Goal: Task Accomplishment & Management: Complete application form

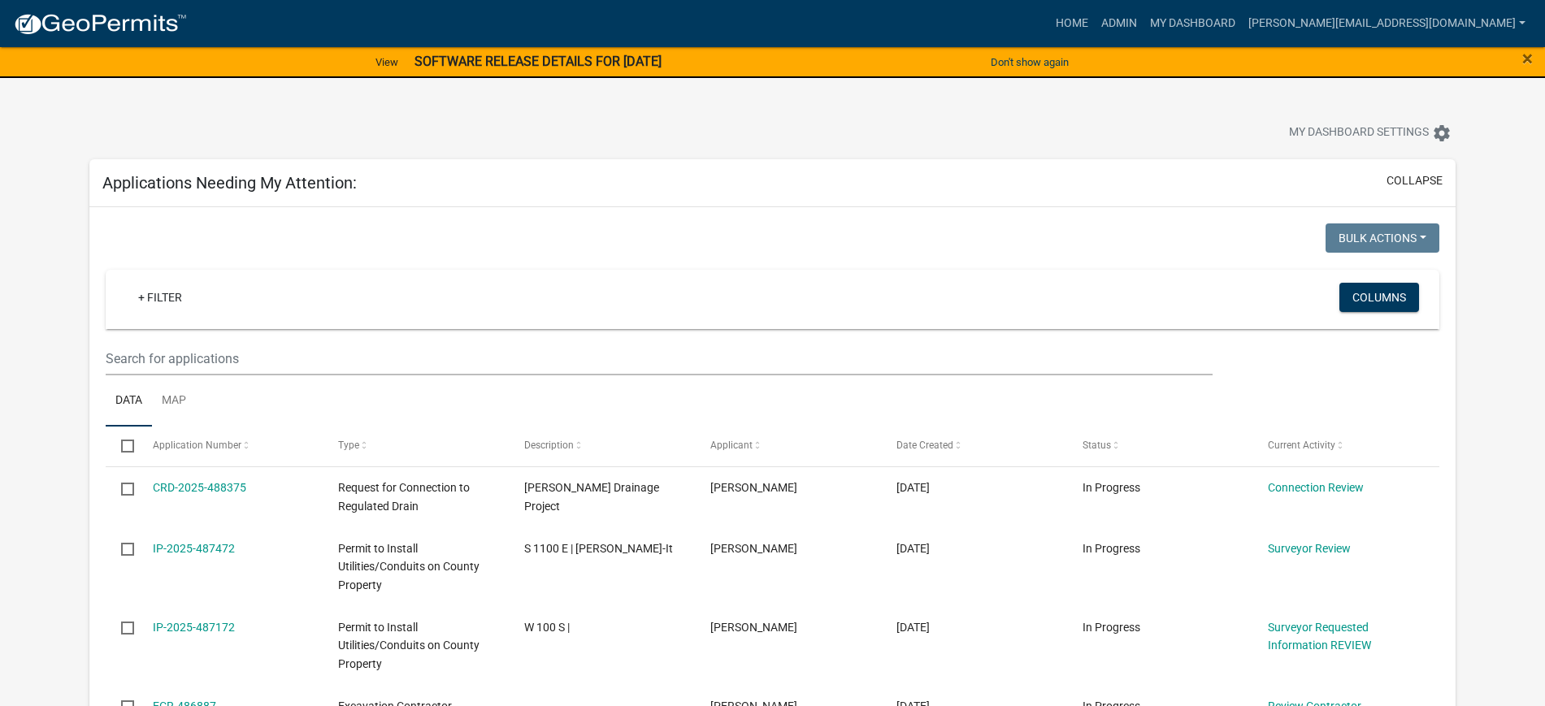
select select "2: 50"
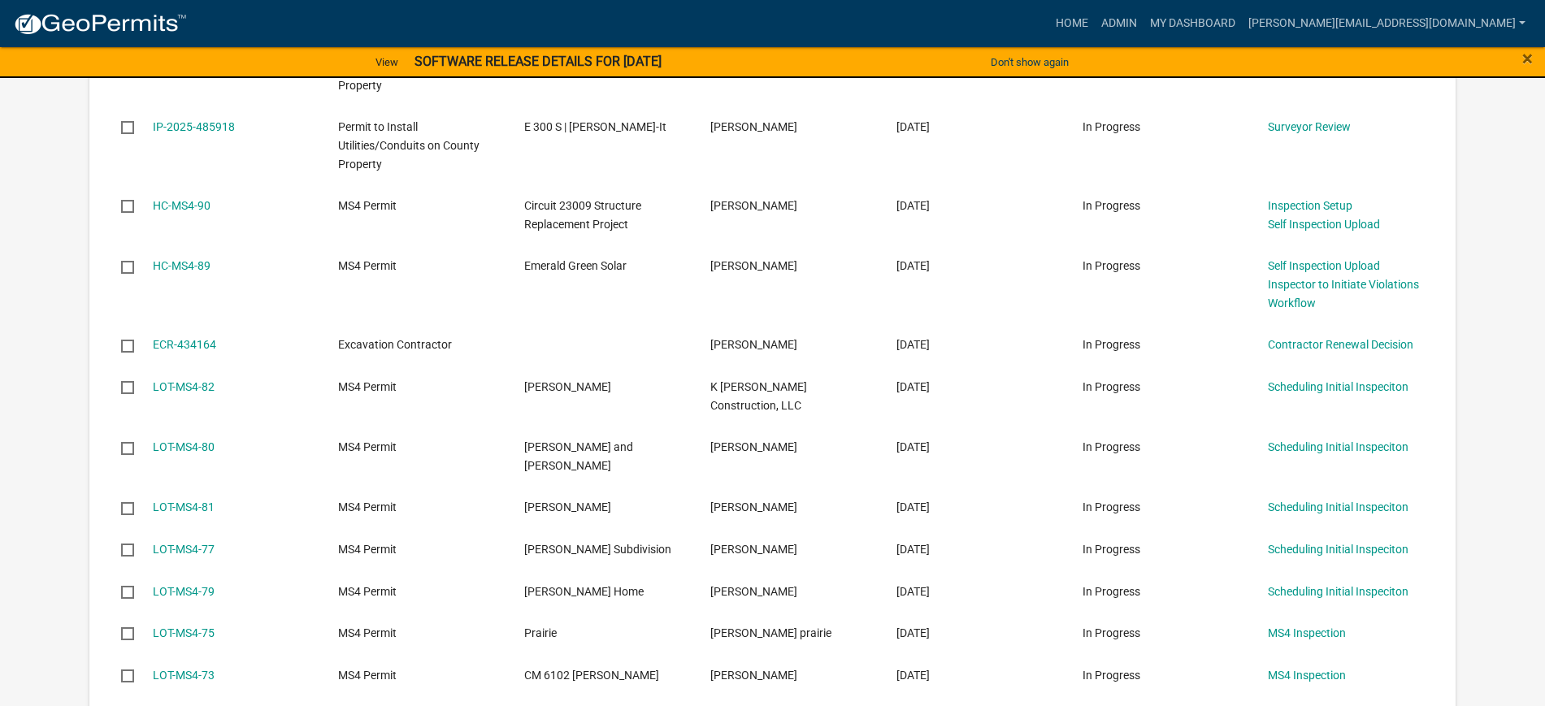
scroll to position [711, 0]
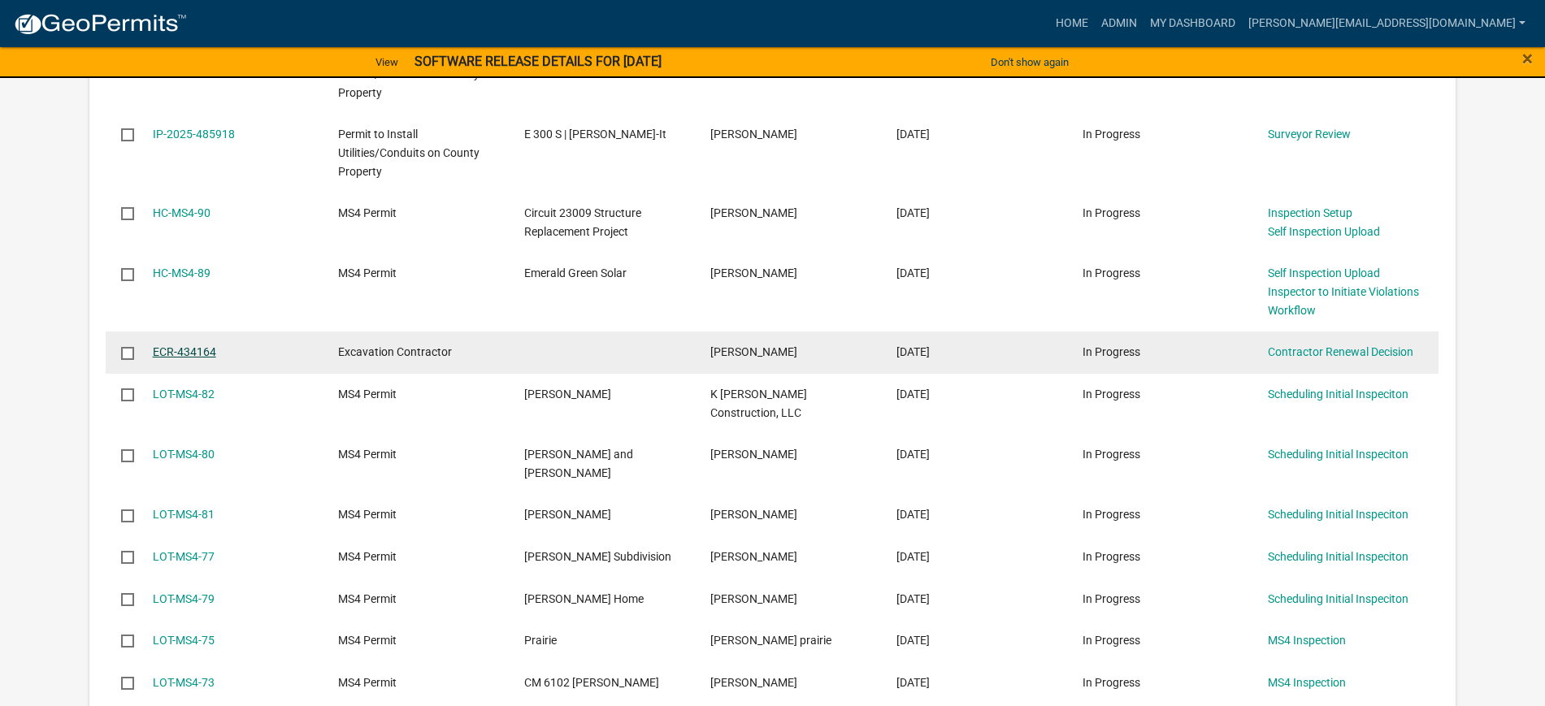
click at [208, 353] on link "ECR-434164" at bounding box center [184, 351] width 63 height 13
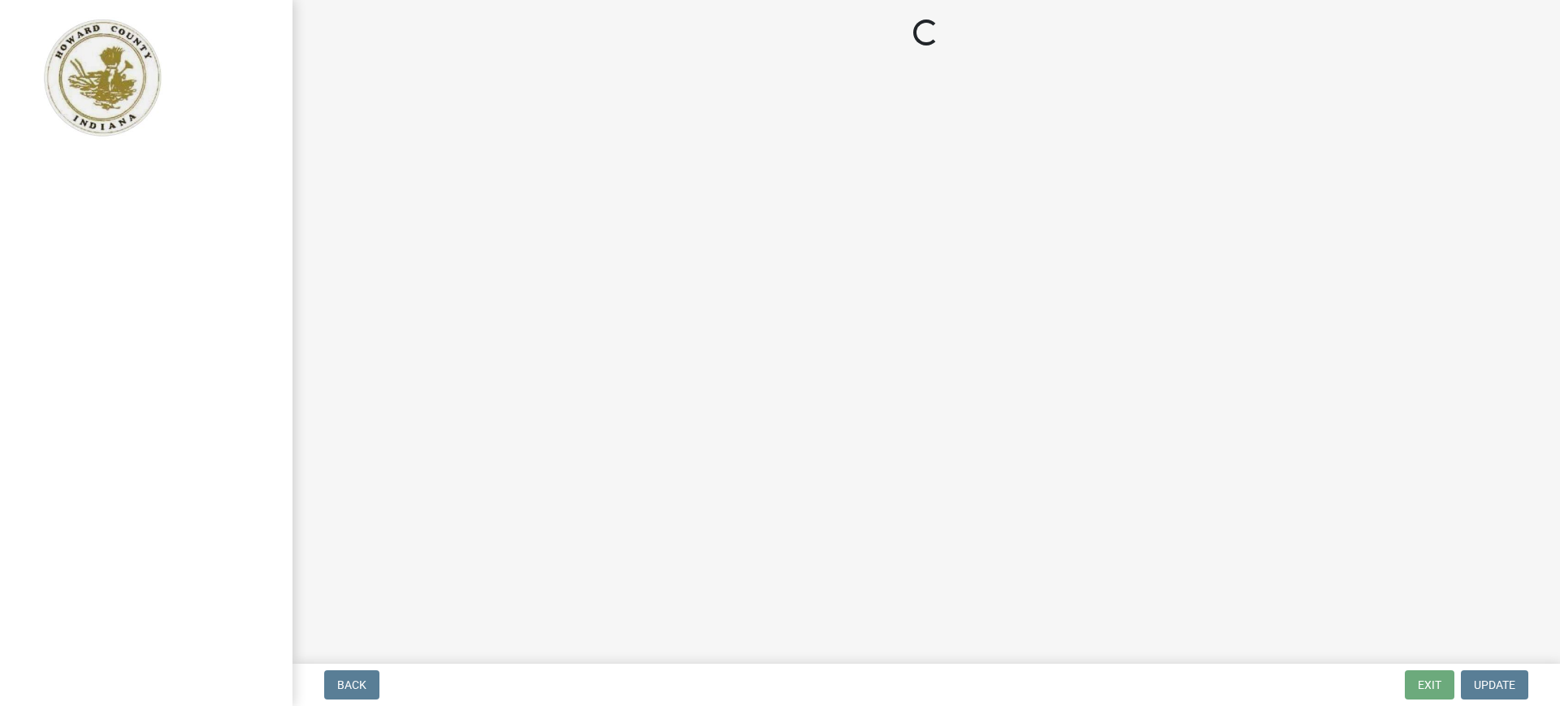
select select "30db8998-795d-4bbe-8e49-f1ade8865815"
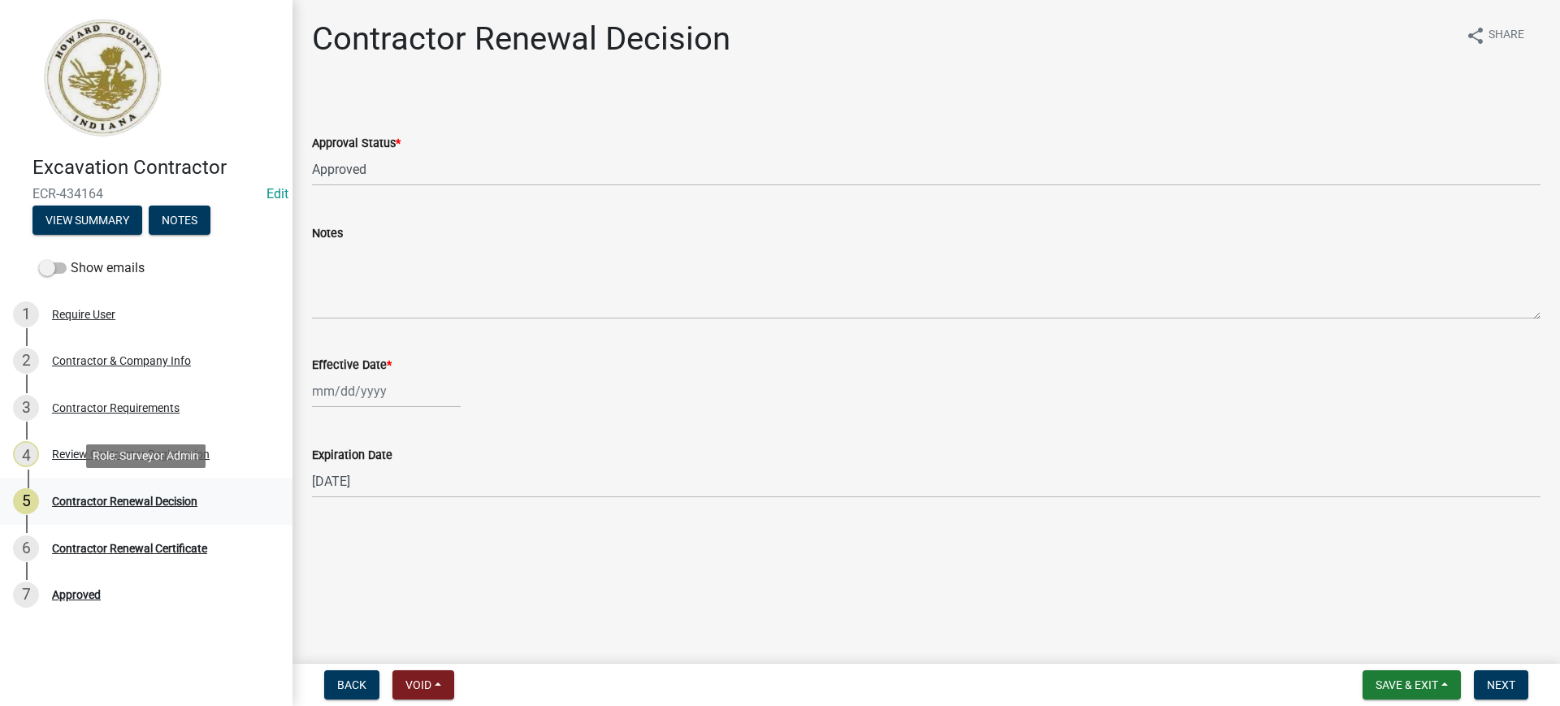
click at [151, 501] on div "Contractor Renewal Decision" at bounding box center [124, 501] width 145 height 11
click at [132, 452] on div "Review Contractor Registration" at bounding box center [131, 454] width 158 height 11
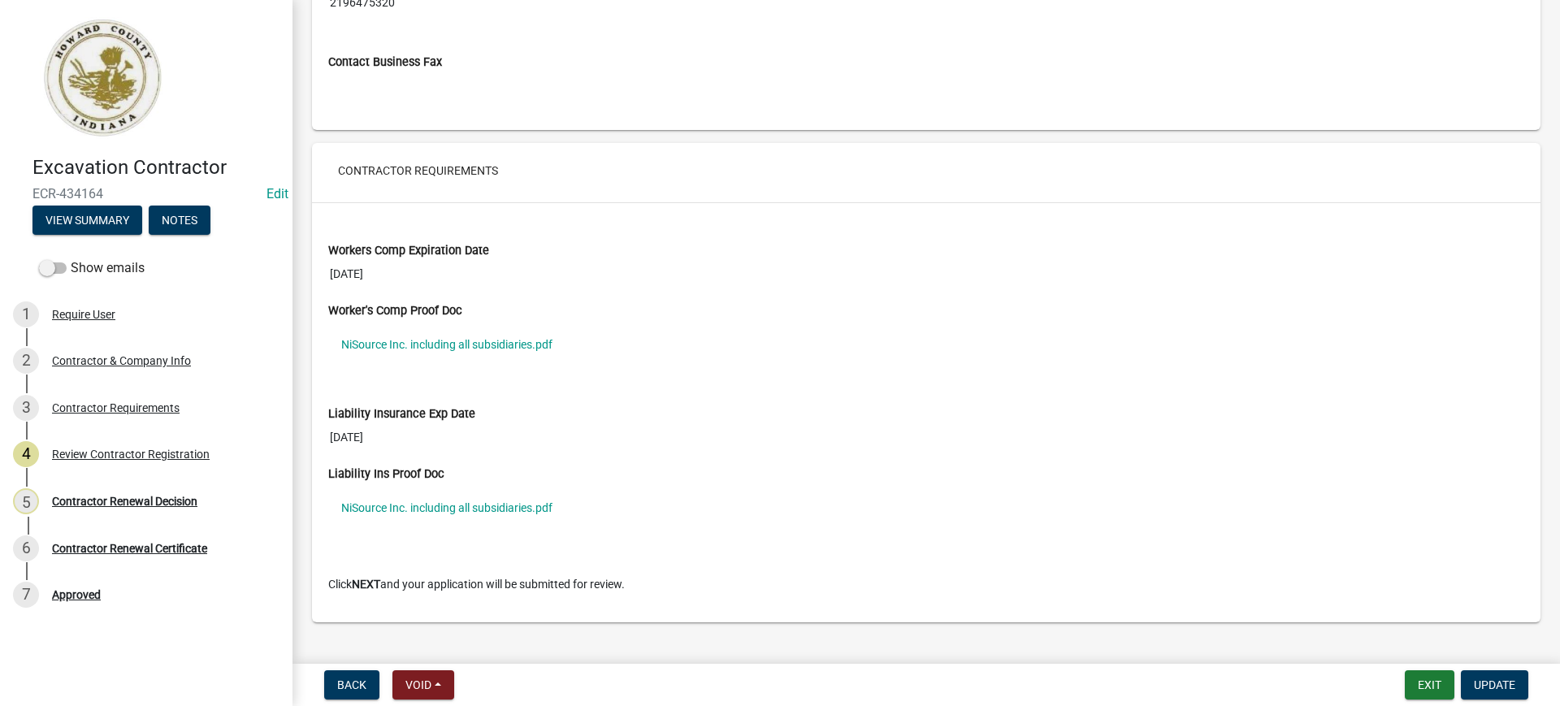
scroll to position [1219, 0]
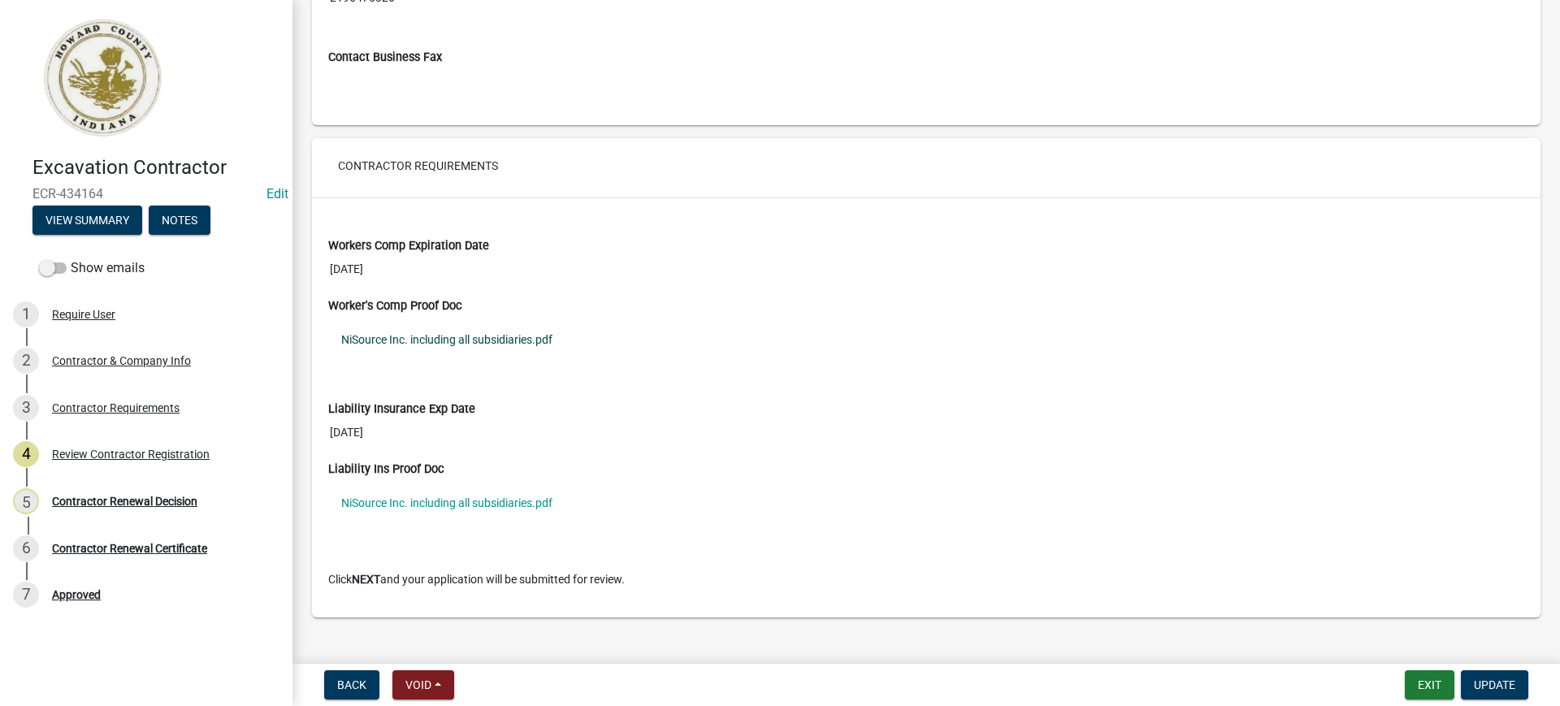
click at [441, 337] on link "NiSource Inc. including all subsidiaries.pdf" at bounding box center [926, 339] width 1196 height 37
click at [172, 496] on div "Contractor Renewal Decision" at bounding box center [124, 501] width 145 height 11
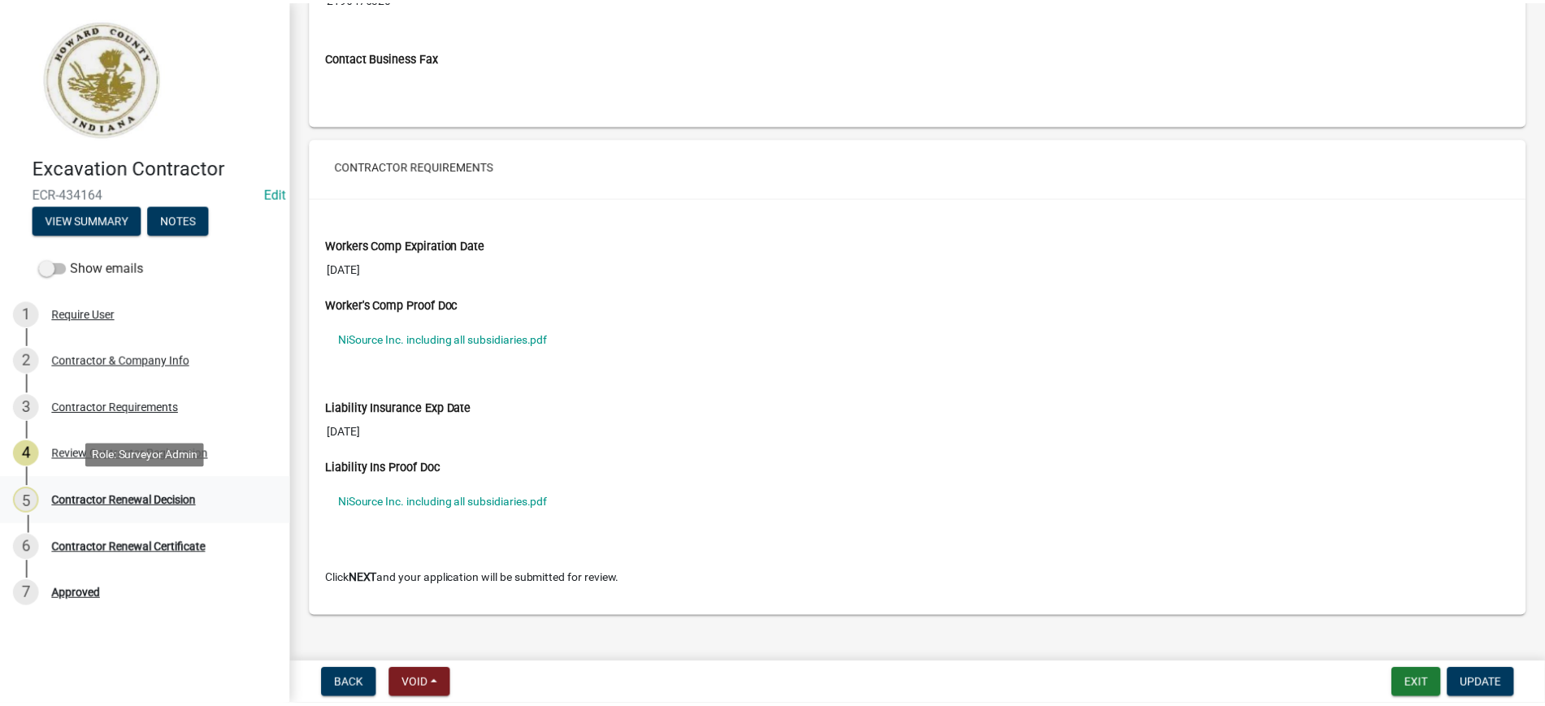
scroll to position [0, 0]
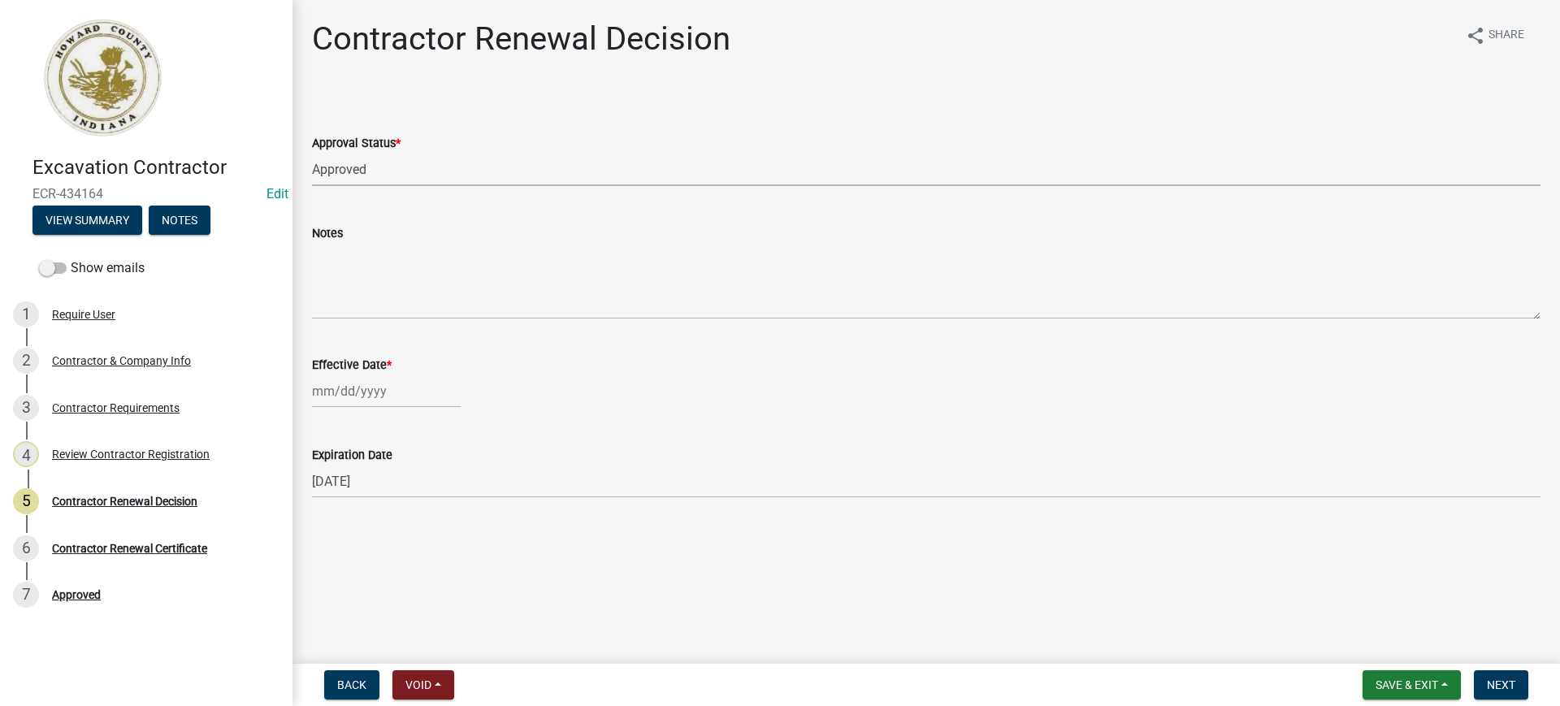
click at [354, 171] on select "Select Item... Approved Denied" at bounding box center [926, 169] width 1229 height 33
click at [312, 153] on select "Select Item... Approved Denied" at bounding box center [926, 169] width 1229 height 33
select select "e500317b-0bbf-4cae-a509-e27c42e3eb24"
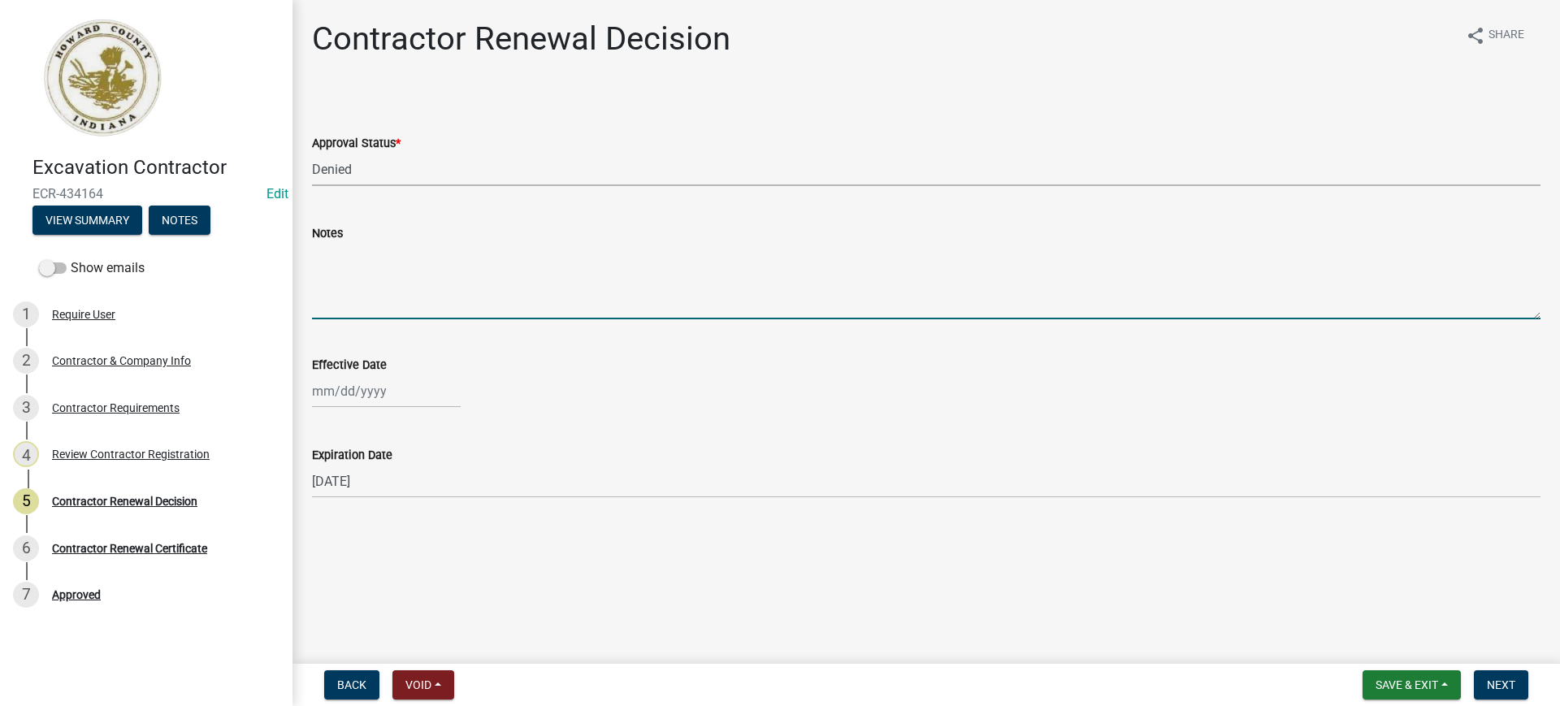
click at [365, 294] on textarea "Notes" at bounding box center [926, 281] width 1229 height 76
type textarea "Your insurance expired [DATE]. Please upload a current insurance document."
click at [355, 389] on div at bounding box center [386, 391] width 149 height 33
select select "10"
select select "2025"
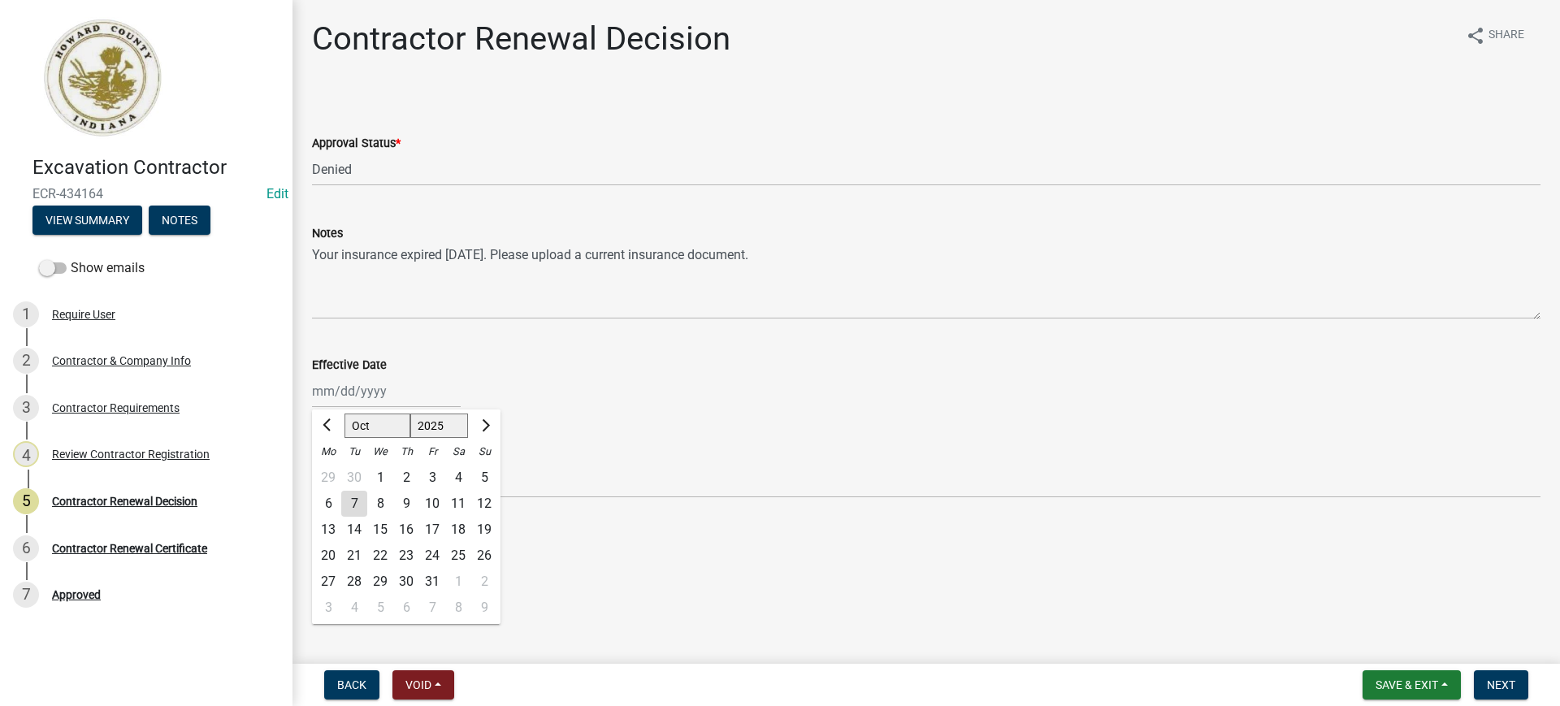
click at [354, 503] on div "7" at bounding box center [354, 504] width 26 height 26
type input "[DATE]"
click at [1508, 684] on span "Next" at bounding box center [1501, 685] width 28 height 13
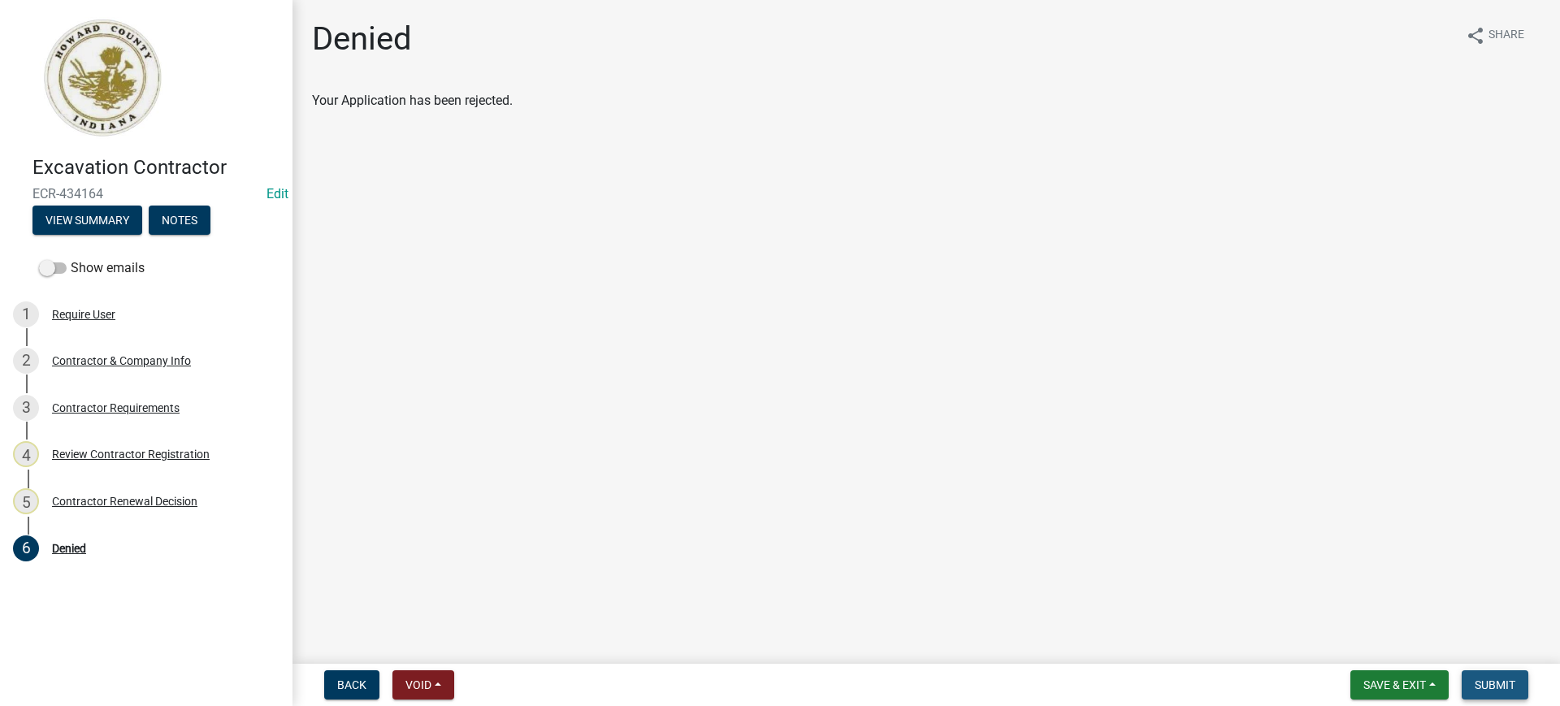
click at [1507, 684] on span "Submit" at bounding box center [1495, 685] width 41 height 13
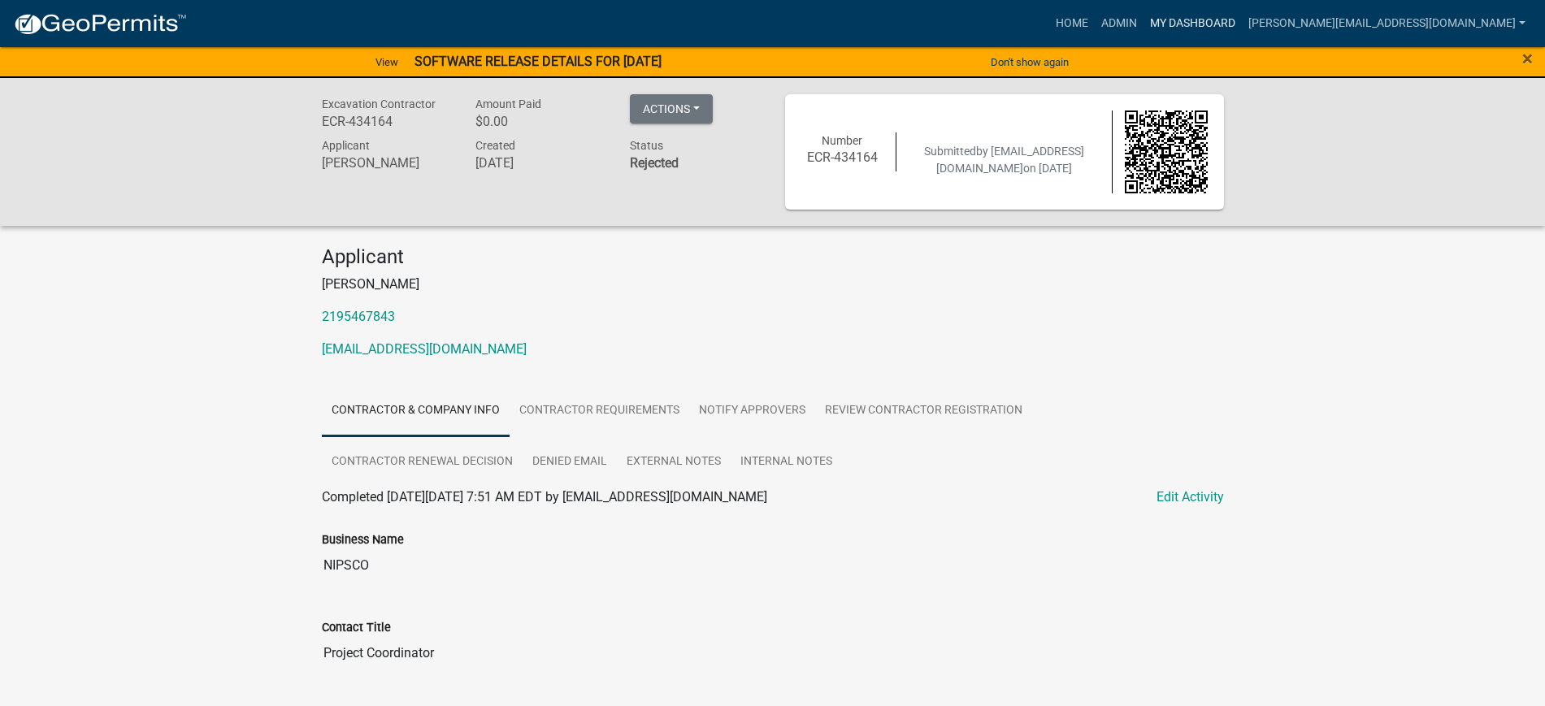
click at [1236, 24] on link "My Dashboard" at bounding box center [1193, 23] width 98 height 31
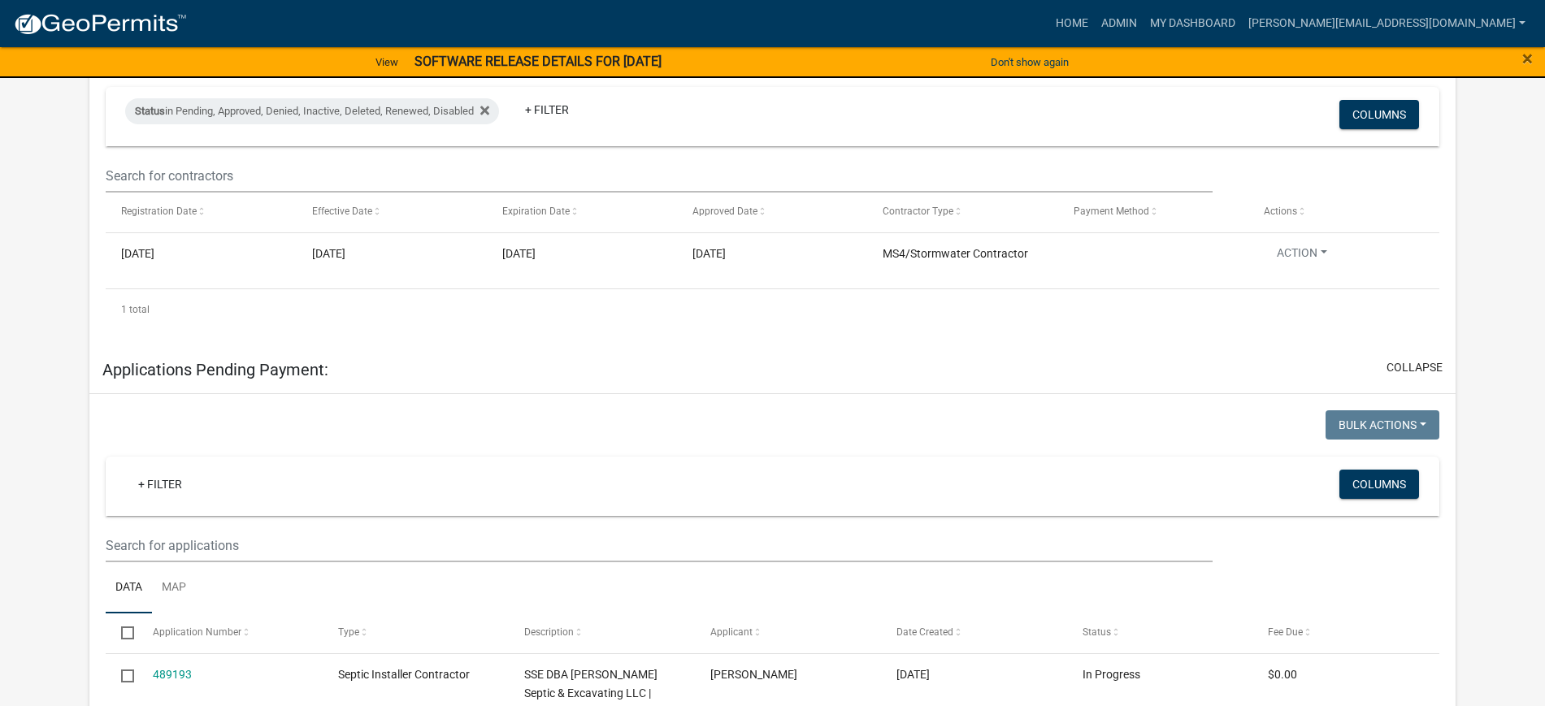
select select "2: 50"
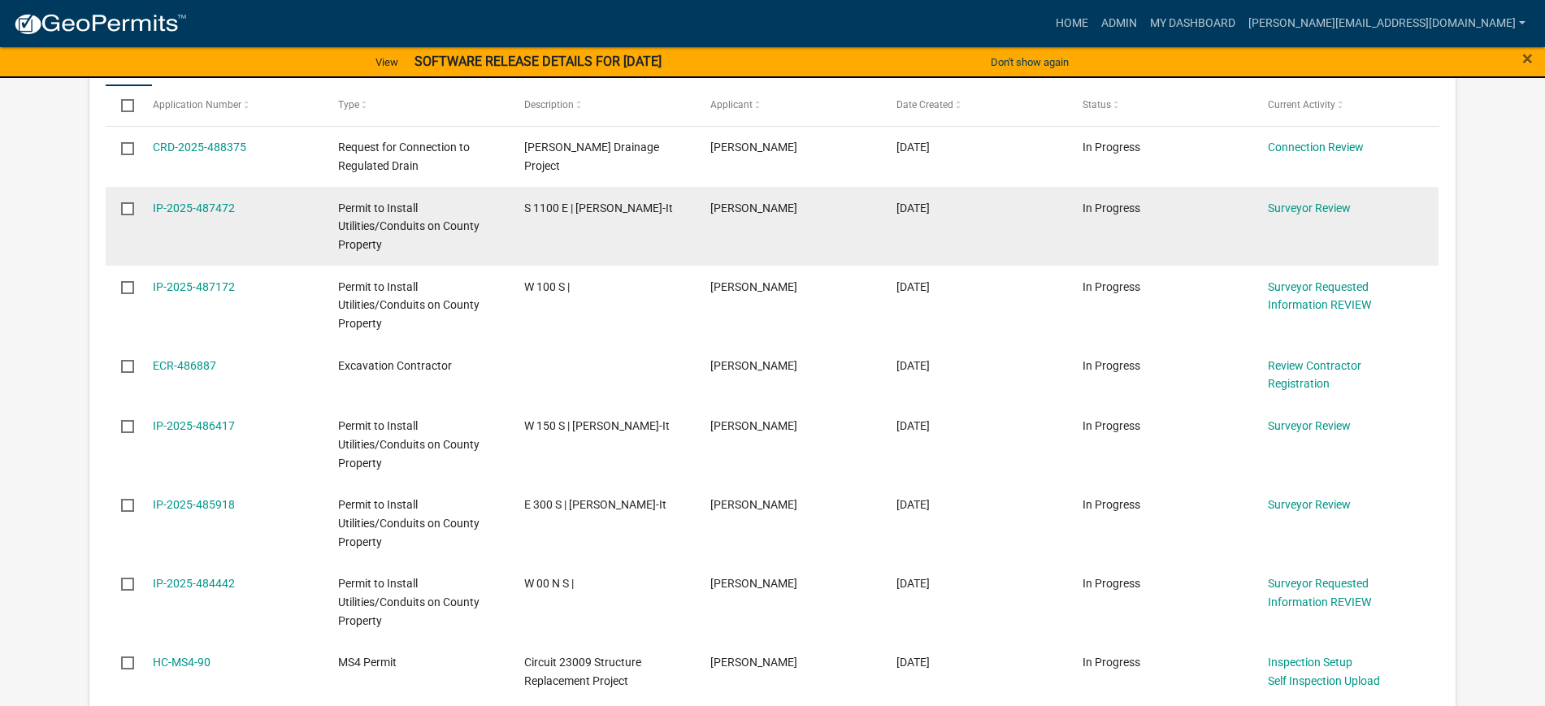
scroll to position [305, 0]
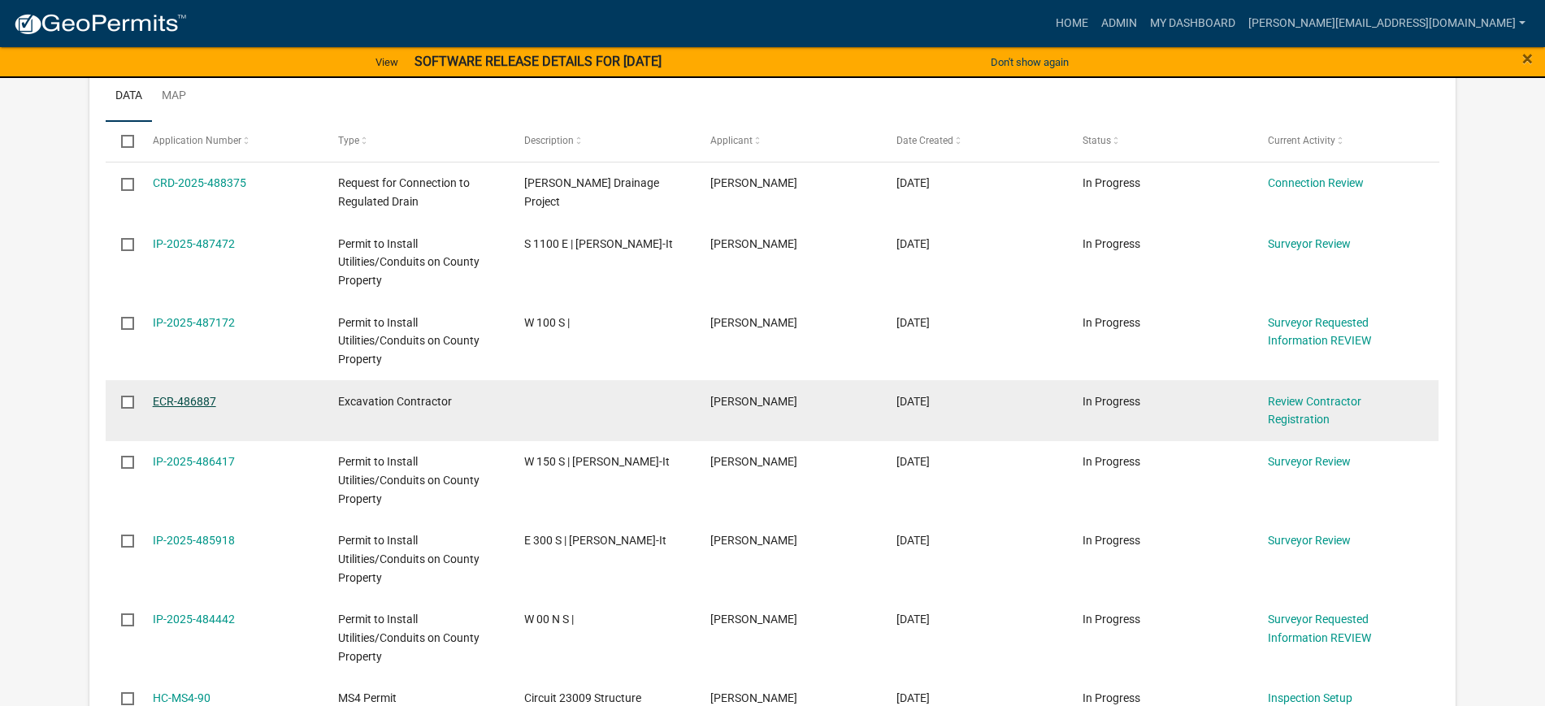
click at [184, 395] on link "ECR-486887" at bounding box center [184, 401] width 63 height 13
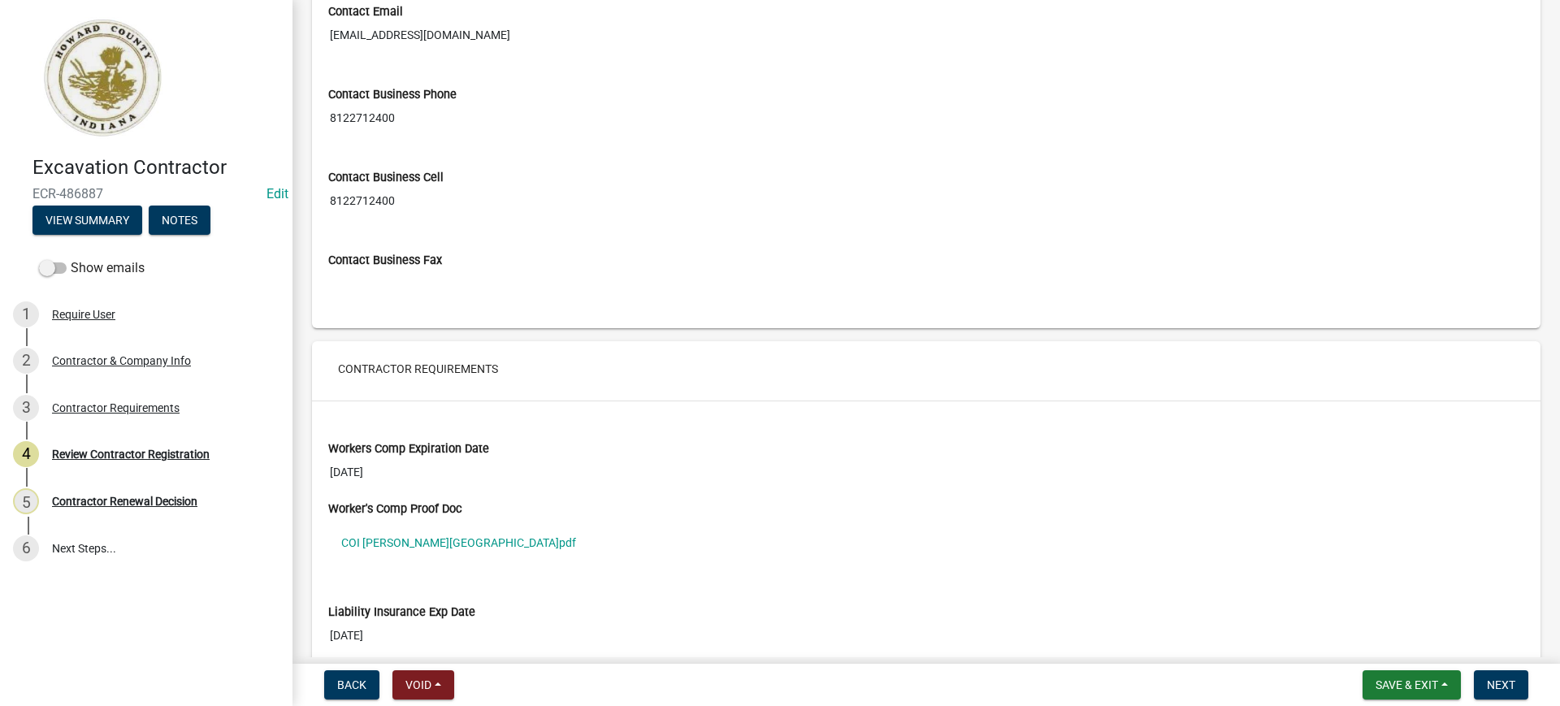
scroll to position [1118, 0]
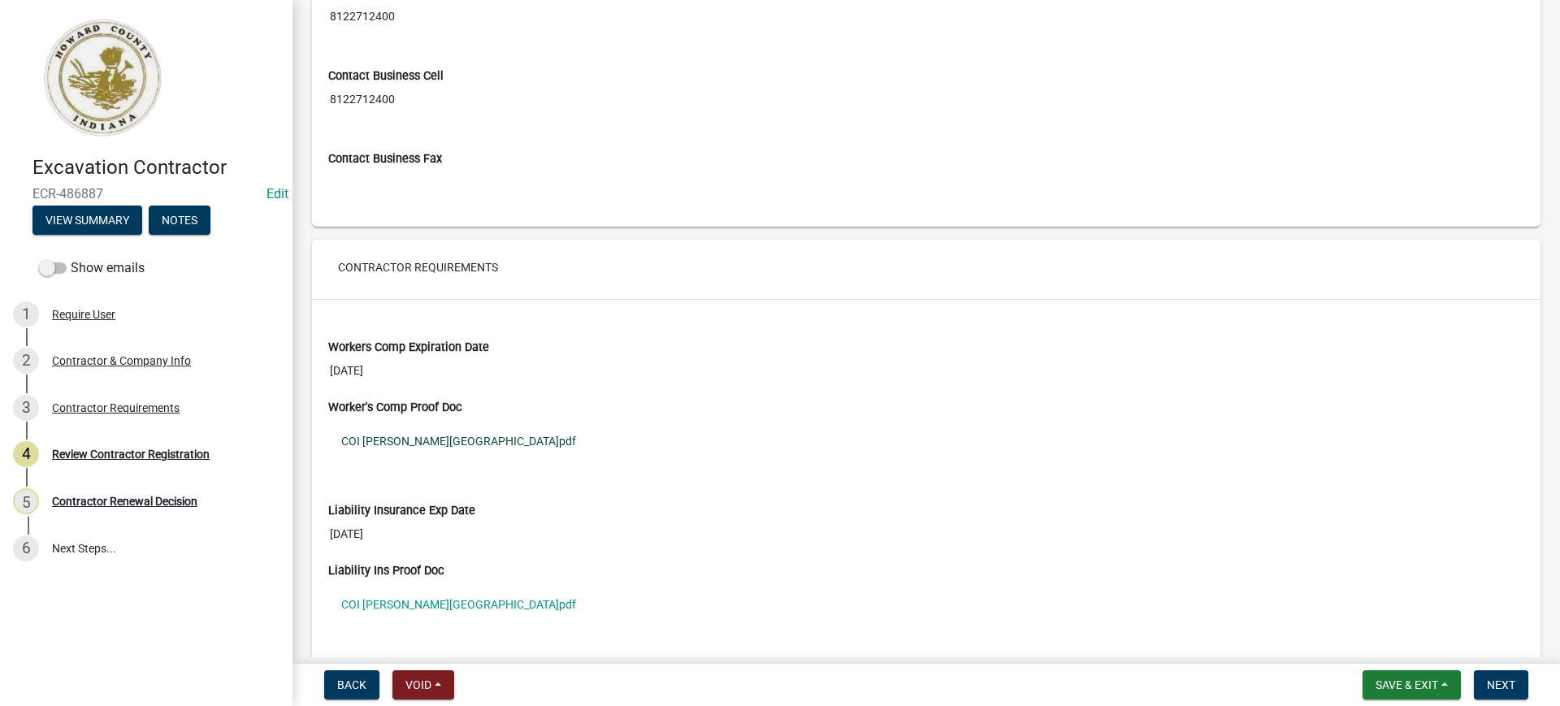
click at [415, 442] on link "COI [PERSON_NAME][GEOGRAPHIC_DATA]pdf" at bounding box center [926, 441] width 1196 height 37
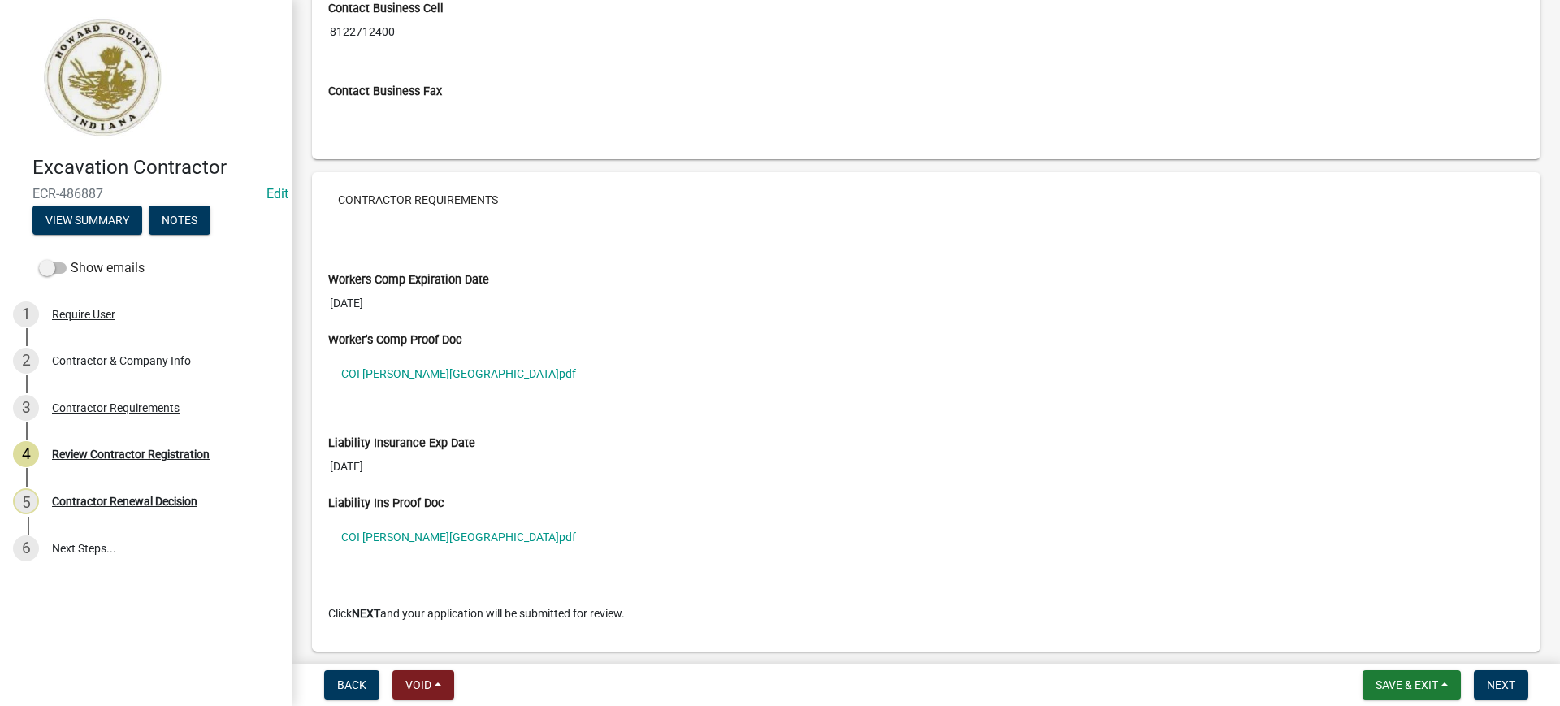
scroll to position [1243, 0]
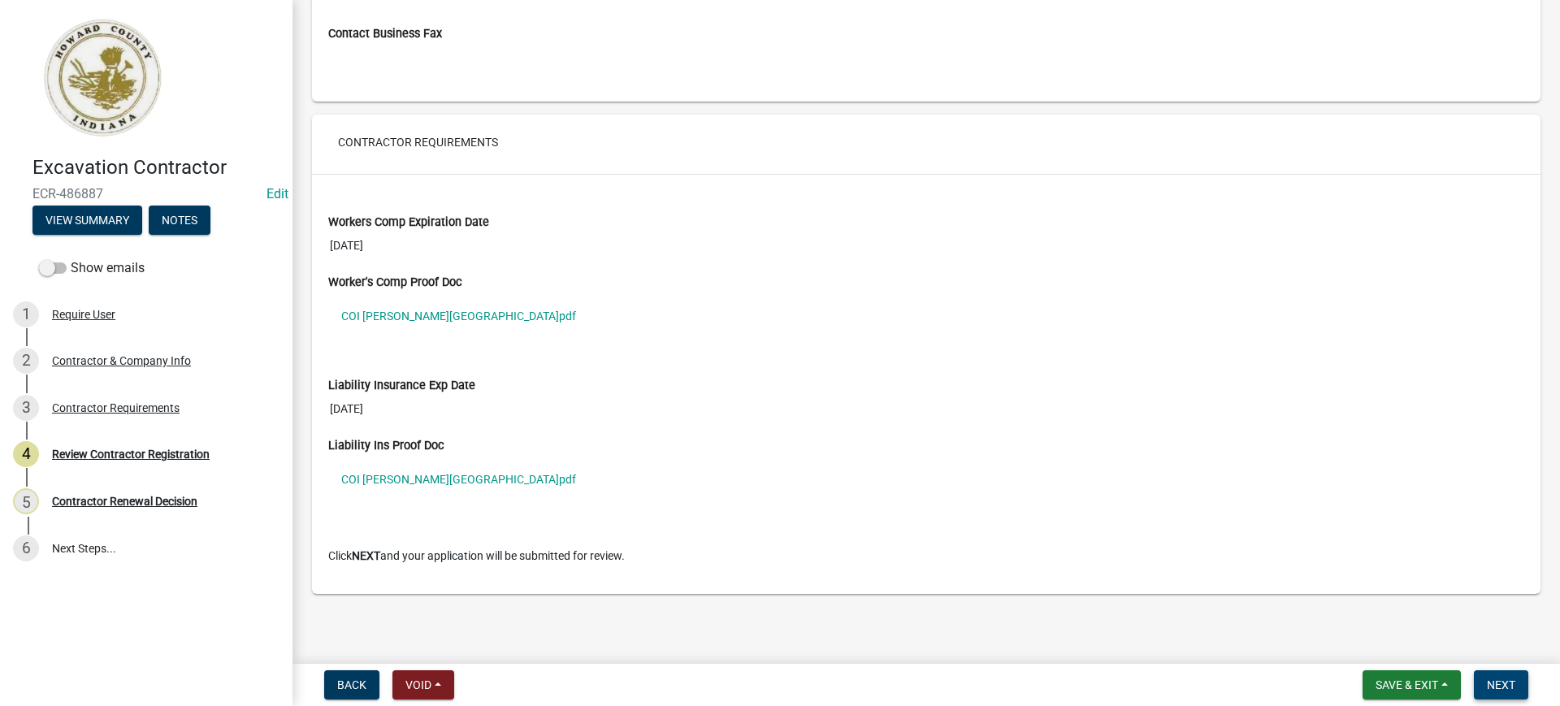
click at [1496, 682] on span "Next" at bounding box center [1501, 685] width 28 height 13
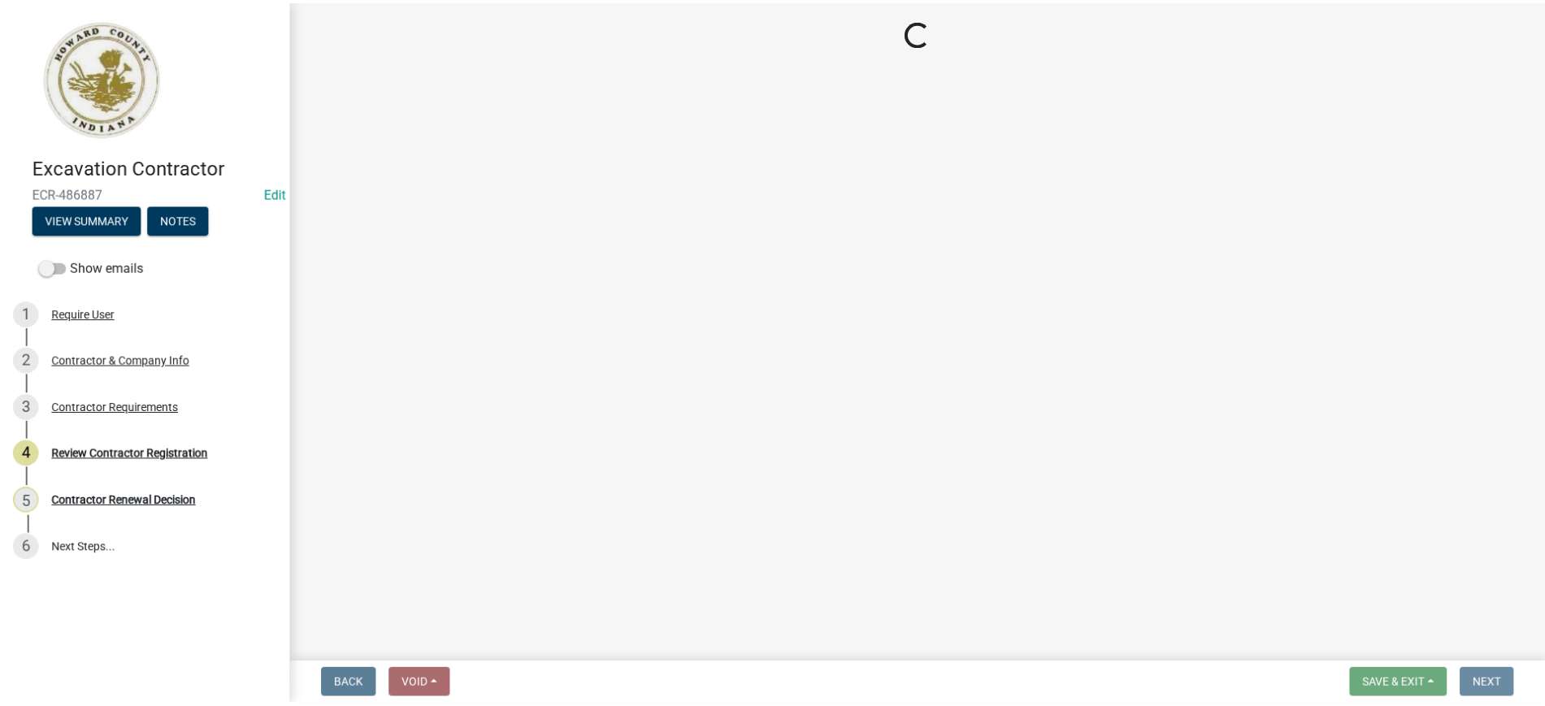
scroll to position [0, 0]
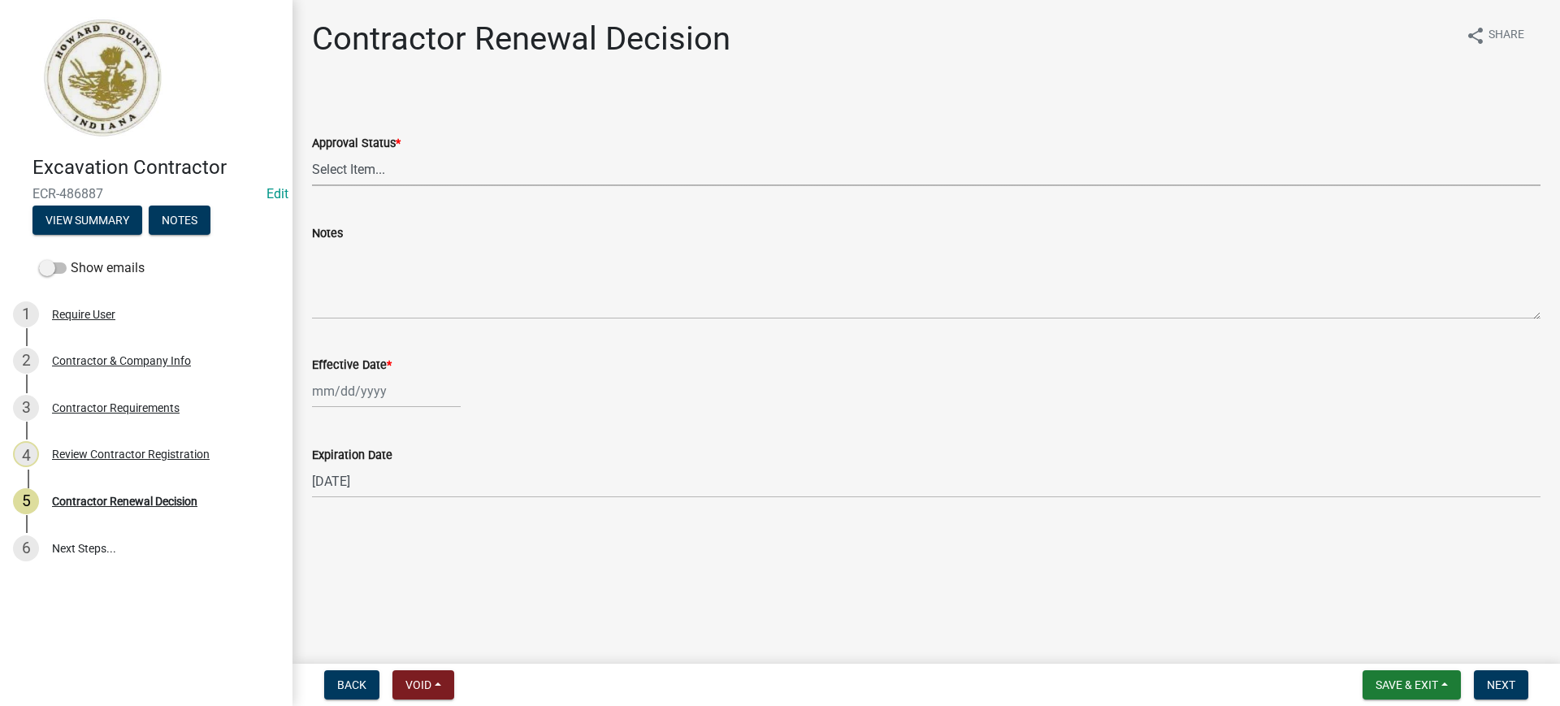
click at [348, 170] on select "Select Item... Approved Denied" at bounding box center [926, 169] width 1229 height 33
click at [312, 153] on select "Select Item... Approved Denied" at bounding box center [926, 169] width 1229 height 33
select select "30db8998-795d-4bbe-8e49-f1ade8865815"
click at [367, 402] on div at bounding box center [386, 391] width 149 height 33
select select "10"
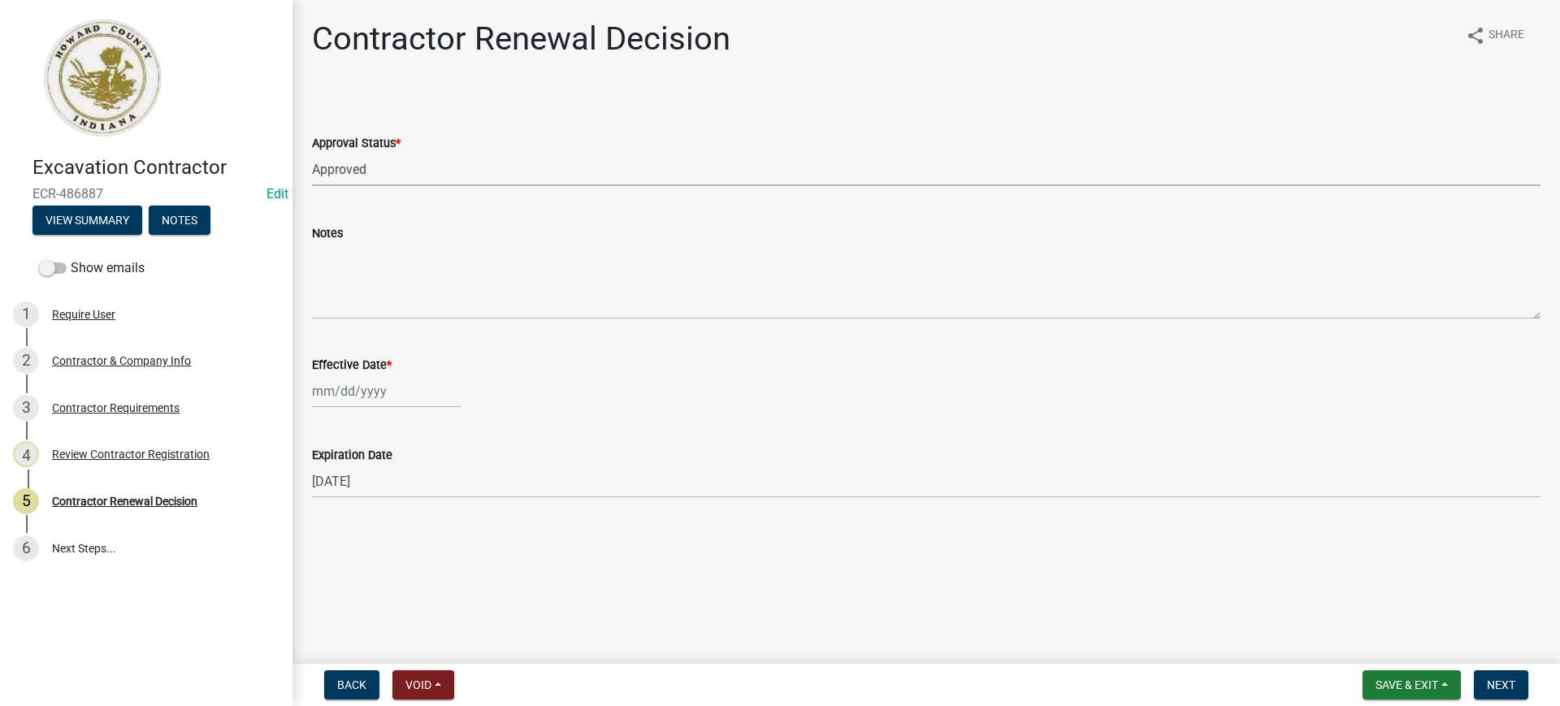
select select "2025"
click at [358, 498] on div "7" at bounding box center [354, 504] width 26 height 26
type input "[DATE]"
click at [1500, 685] on span "Next" at bounding box center [1501, 685] width 28 height 13
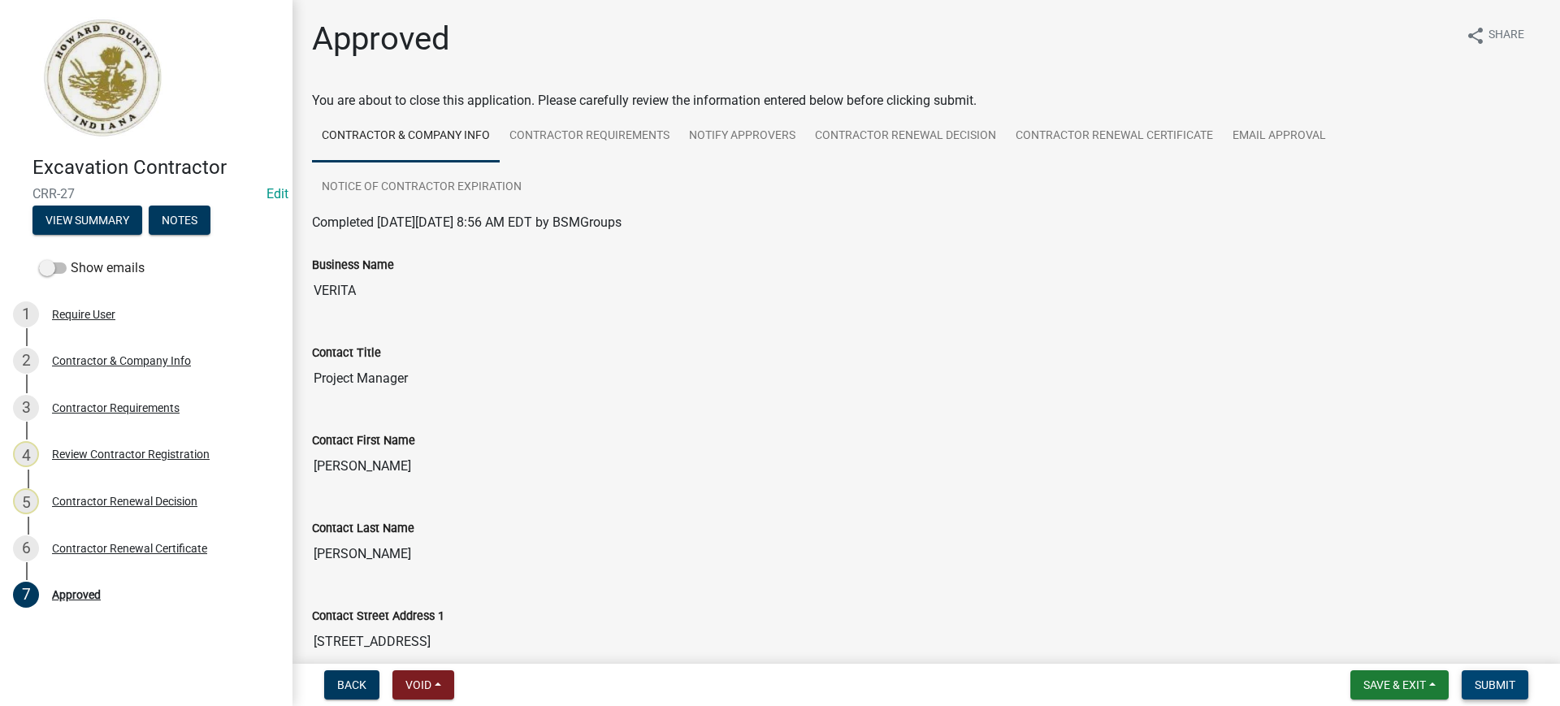
click at [1500, 685] on span "Submit" at bounding box center [1495, 685] width 41 height 13
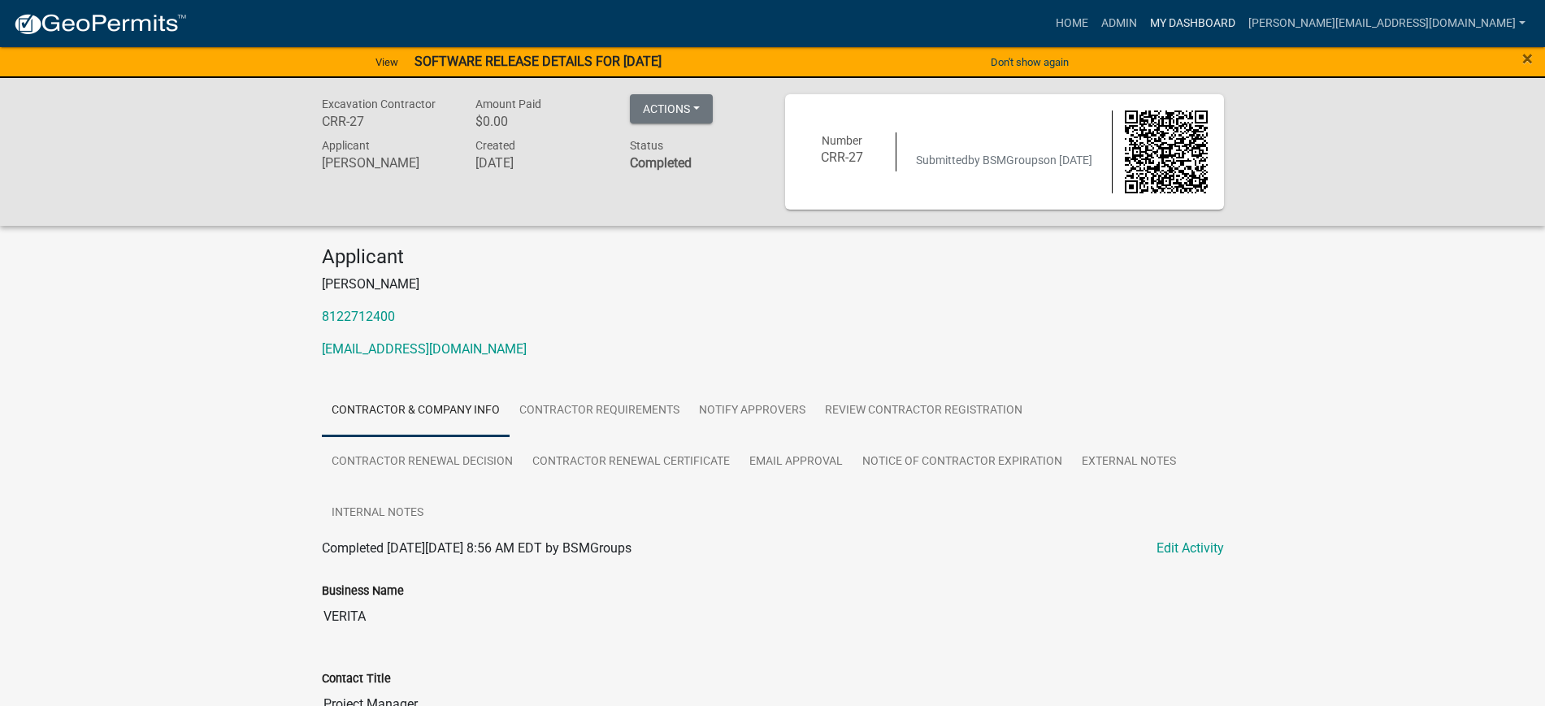
click at [1242, 24] on link "My Dashboard" at bounding box center [1193, 23] width 98 height 31
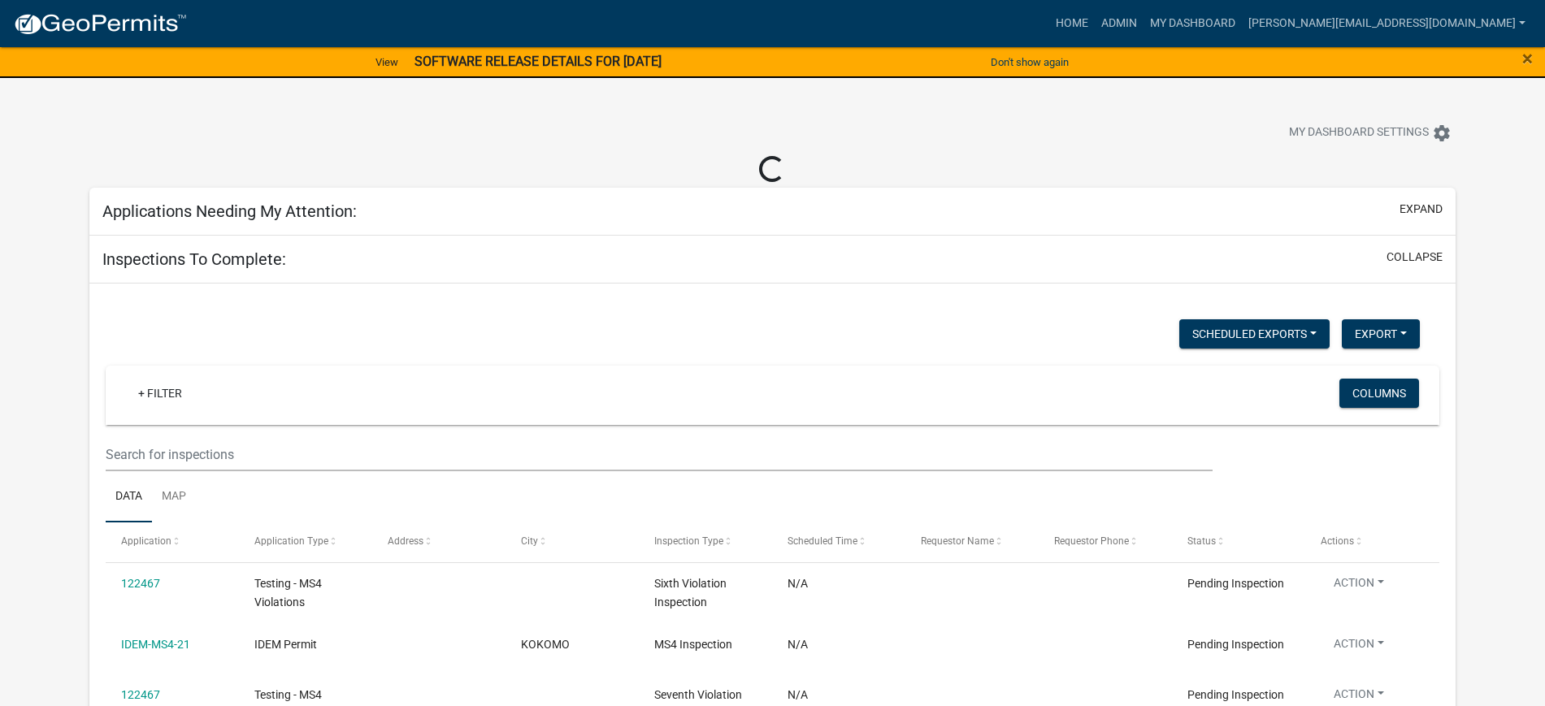
select select "2: 50"
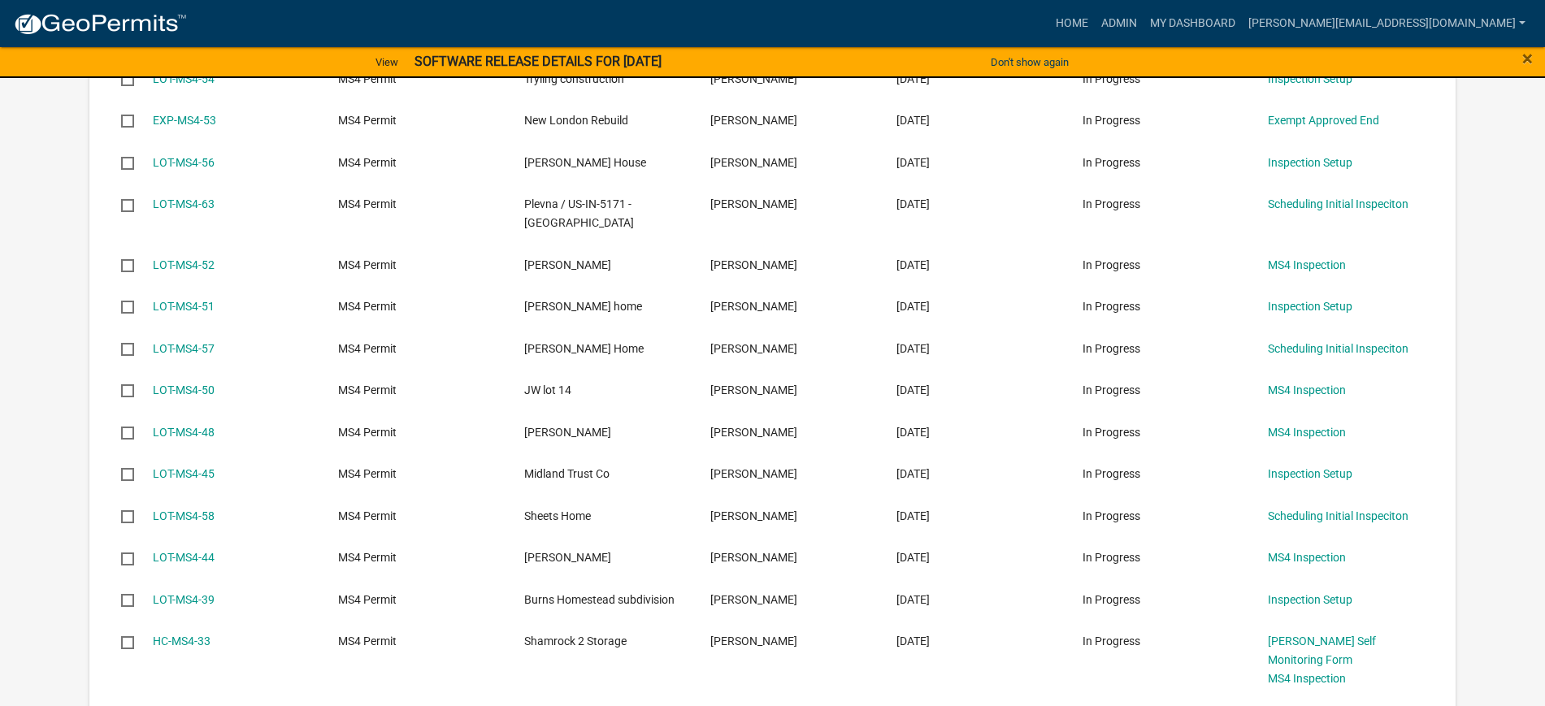
scroll to position [1727, 0]
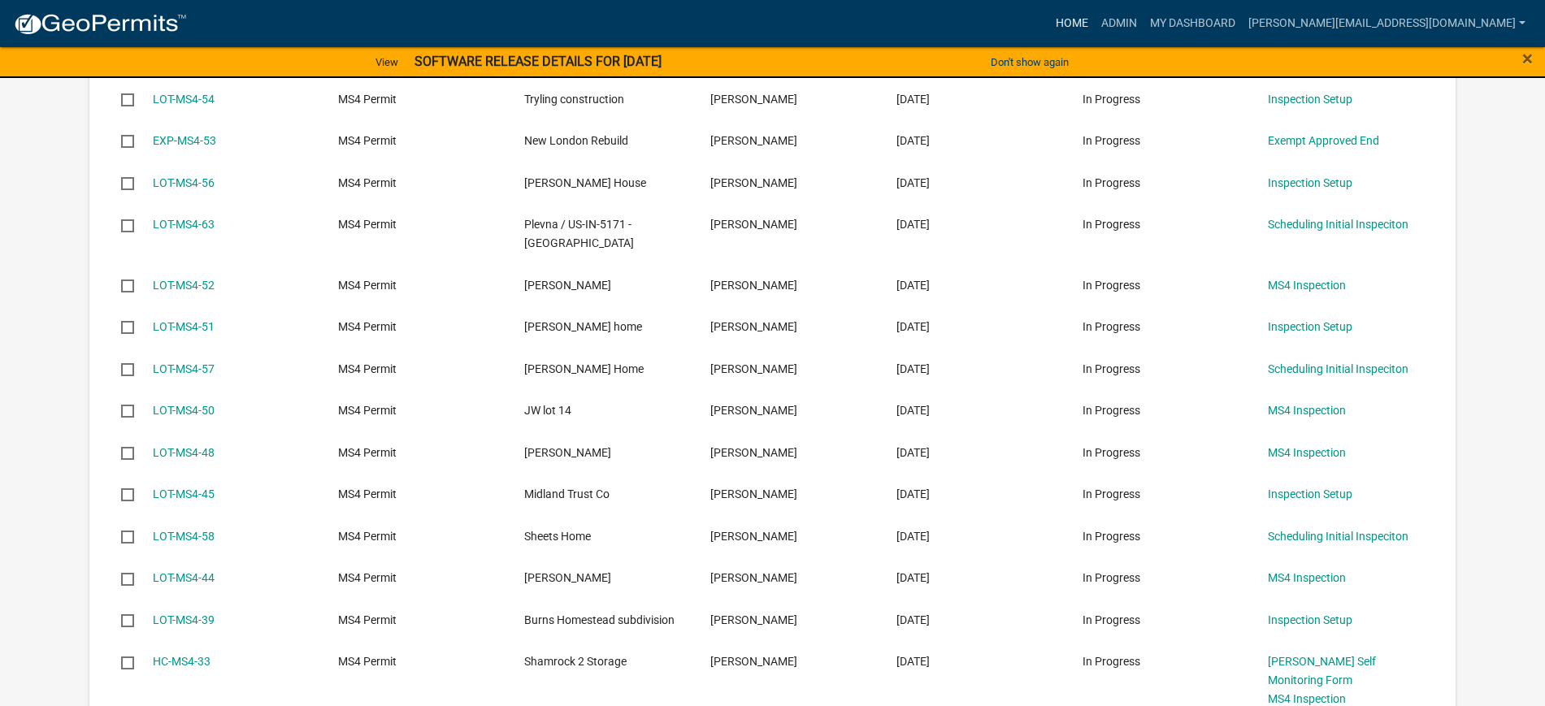
click at [1095, 26] on link "Home" at bounding box center [1072, 23] width 46 height 31
